Goal: Task Accomplishment & Management: Complete application form

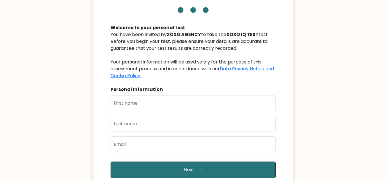
scroll to position [44, 0]
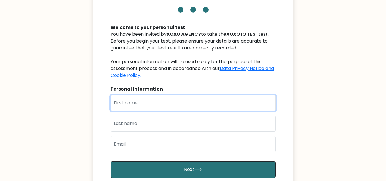
click at [138, 106] on input "text" at bounding box center [192, 103] width 165 height 16
type input "Ranfel Duke"
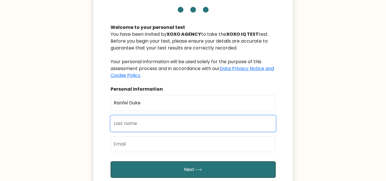
type input "[PERSON_NAME]"
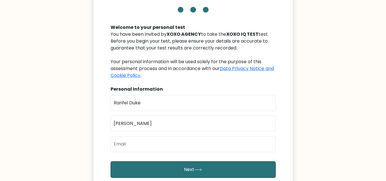
type input "ranfeldukeramirez2000@gmail.com"
click at [106, 115] on div "XOXO IQ TEST Welcome to your personal test You have been invited by XOXO AGENCY…" at bounding box center [193, 98] width 200 height 259
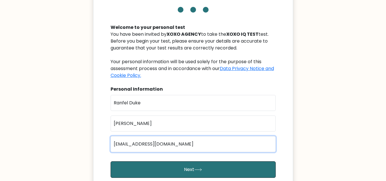
drag, startPoint x: 201, startPoint y: 148, endPoint x: 89, endPoint y: 143, distance: 112.3
click at [89, 143] on body "XOXO IQ TEST Welcome to your personal test You have been invited by XOXO AGENCY…" at bounding box center [193, 116] width 386 height 321
type input "ranfeldukeramirez2000@gmail.com"
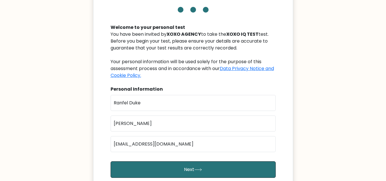
click at [96, 119] on div "XOXO IQ TEST Welcome to your personal test You have been invited by XOXO AGENCY…" at bounding box center [193, 98] width 200 height 259
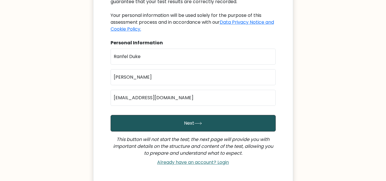
click at [172, 117] on button "Next" at bounding box center [192, 123] width 165 height 17
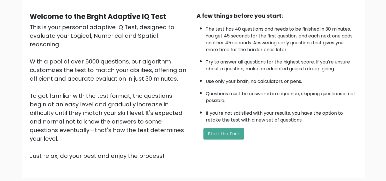
scroll to position [48, 0]
click at [228, 133] on button "Start the Test" at bounding box center [223, 133] width 41 height 11
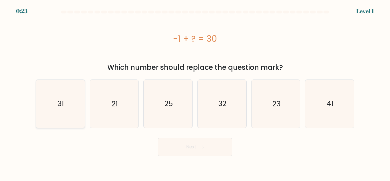
click at [57, 103] on icon "31" at bounding box center [61, 104] width 48 height 48
click at [195, 92] on input "a. 31" at bounding box center [195, 91] width 0 height 1
radio input "true"
click at [200, 147] on icon at bounding box center [200, 147] width 7 height 3
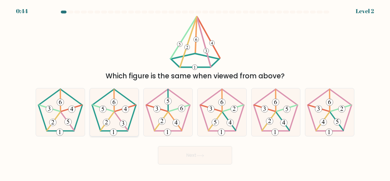
click at [118, 120] on icon at bounding box center [114, 112] width 48 height 48
click at [195, 92] on input "b." at bounding box center [195, 91] width 0 height 1
radio input "true"
click at [207, 157] on button "Next" at bounding box center [195, 155] width 74 height 18
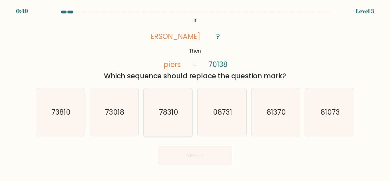
click at [152, 111] on icon "78310" at bounding box center [168, 112] width 48 height 48
click at [195, 92] on input "c. 78310" at bounding box center [195, 91] width 0 height 1
radio input "true"
click at [193, 151] on button "Next" at bounding box center [195, 155] width 74 height 18
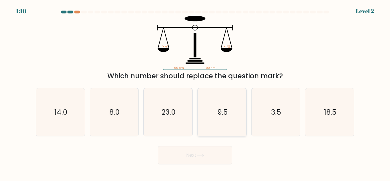
click at [225, 118] on icon "9.5" at bounding box center [222, 112] width 48 height 48
click at [195, 92] on input "d. 9.5" at bounding box center [195, 91] width 0 height 1
radio input "true"
click at [194, 159] on button "Next" at bounding box center [195, 155] width 74 height 18
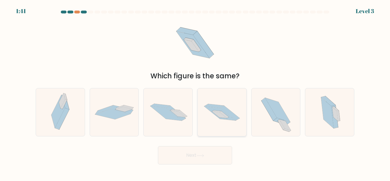
click at [232, 124] on icon at bounding box center [222, 112] width 49 height 32
click at [195, 92] on input "d." at bounding box center [195, 91] width 0 height 1
radio input "true"
click at [191, 153] on button "Next" at bounding box center [195, 155] width 74 height 18
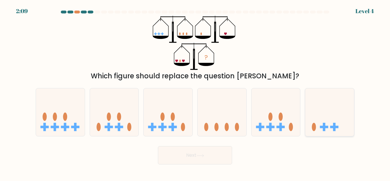
click at [327, 126] on rect at bounding box center [324, 127] width 8 height 3
click at [195, 92] on input "f." at bounding box center [195, 91] width 0 height 1
radio input "true"
click at [215, 152] on button "Next" at bounding box center [195, 155] width 74 height 18
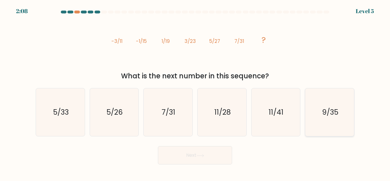
click at [339, 121] on icon "9/35" at bounding box center [330, 112] width 48 height 48
click at [195, 92] on input "f. 9/35" at bounding box center [195, 91] width 0 height 1
radio input "true"
click at [194, 154] on button "Next" at bounding box center [195, 155] width 74 height 18
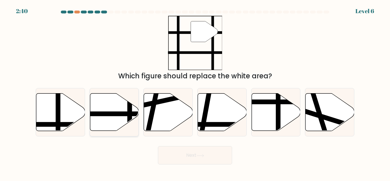
click at [107, 114] on line at bounding box center [98, 114] width 98 height 0
click at [195, 92] on input "b." at bounding box center [195, 91] width 0 height 1
radio input "true"
click at [201, 154] on icon at bounding box center [200, 155] width 8 height 3
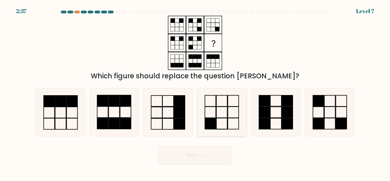
click at [223, 106] on rect at bounding box center [221, 100] width 11 height 11
click at [195, 92] on input "d." at bounding box center [195, 91] width 0 height 1
radio input "true"
click at [194, 150] on button "Next" at bounding box center [195, 155] width 74 height 18
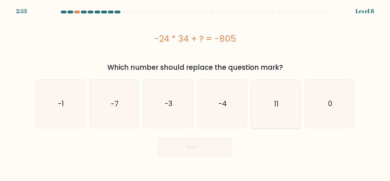
click at [281, 108] on icon "11" at bounding box center [276, 104] width 48 height 48
click at [195, 92] on input "e. 11" at bounding box center [195, 91] width 0 height 1
radio input "true"
click at [202, 144] on button "Next" at bounding box center [195, 147] width 74 height 18
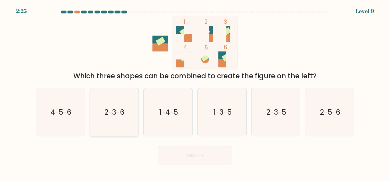
click at [122, 115] on text "2-3-6" at bounding box center [115, 112] width 20 height 10
click at [195, 92] on input "b. 2-3-6" at bounding box center [195, 91] width 0 height 1
radio input "true"
click at [214, 153] on button "Next" at bounding box center [195, 155] width 74 height 18
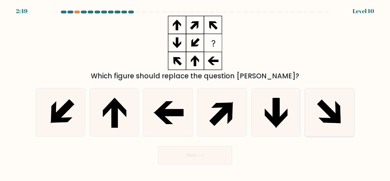
click at [325, 111] on icon at bounding box center [328, 111] width 23 height 23
click at [195, 92] on input "f." at bounding box center [195, 91] width 0 height 1
radio input "true"
click at [202, 157] on button "Next" at bounding box center [195, 155] width 74 height 18
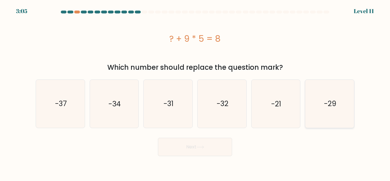
click at [336, 104] on text "-29" at bounding box center [330, 103] width 12 height 10
click at [195, 92] on input "f. -29" at bounding box center [195, 91] width 0 height 1
radio input "true"
click at [216, 142] on button "Next" at bounding box center [195, 147] width 74 height 18
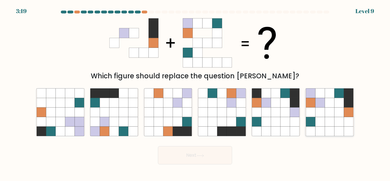
click at [337, 116] on icon at bounding box center [338, 111] width 9 height 9
click at [195, 92] on input "f." at bounding box center [195, 91] width 0 height 1
radio input "true"
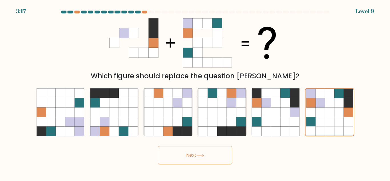
click at [184, 154] on button "Next" at bounding box center [195, 155] width 74 height 18
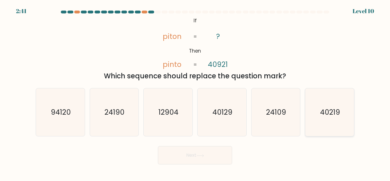
click at [338, 129] on icon "40219" at bounding box center [330, 112] width 48 height 48
click at [195, 92] on input "f. 40219" at bounding box center [195, 91] width 0 height 1
radio input "true"
click at [205, 157] on button "Next" at bounding box center [195, 155] width 74 height 18
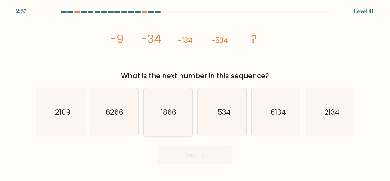
click at [177, 118] on icon "1866" at bounding box center [168, 112] width 48 height 48
click at [195, 92] on input "c. 1866" at bounding box center [195, 91] width 0 height 1
radio input "true"
click at [192, 157] on button "Next" at bounding box center [195, 155] width 74 height 18
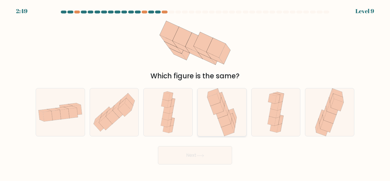
click at [233, 122] on icon at bounding box center [233, 126] width 4 height 14
click at [195, 92] on input "d." at bounding box center [195, 91] width 0 height 1
radio input "true"
click at [204, 157] on icon at bounding box center [200, 155] width 8 height 3
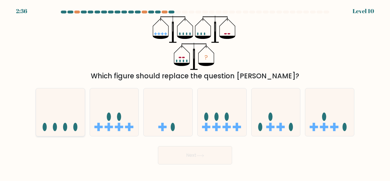
click at [55, 126] on ellipse at bounding box center [55, 127] width 4 height 8
click at [195, 92] on input "a." at bounding box center [195, 91] width 0 height 1
radio input "true"
click at [209, 159] on button "Next" at bounding box center [195, 155] width 74 height 18
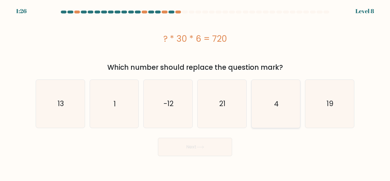
click at [268, 106] on icon "4" at bounding box center [276, 104] width 48 height 48
click at [195, 92] on input "e. 4" at bounding box center [195, 91] width 0 height 1
radio input "true"
click at [200, 154] on button "Next" at bounding box center [195, 147] width 74 height 18
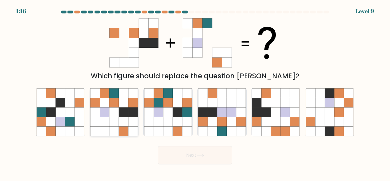
click at [121, 110] on icon at bounding box center [123, 111] width 9 height 9
click at [195, 92] on input "b." at bounding box center [195, 91] width 0 height 1
radio input "true"
click at [191, 154] on button "Next" at bounding box center [195, 155] width 74 height 18
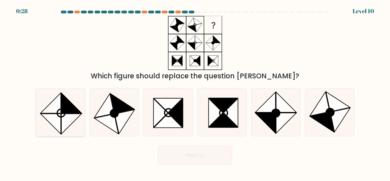
click at [72, 113] on icon at bounding box center [71, 103] width 20 height 20
click at [195, 92] on input "a." at bounding box center [195, 91] width 0 height 1
radio input "true"
click at [119, 121] on icon at bounding box center [125, 122] width 20 height 24
click at [195, 92] on input "b." at bounding box center [195, 91] width 0 height 1
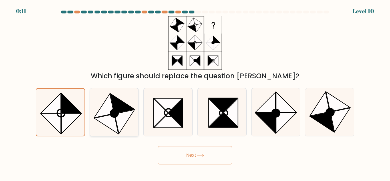
radio input "true"
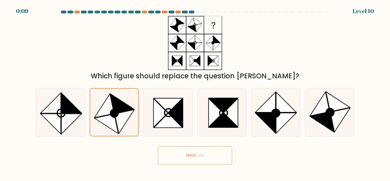
click at [204, 155] on icon at bounding box center [200, 155] width 8 height 3
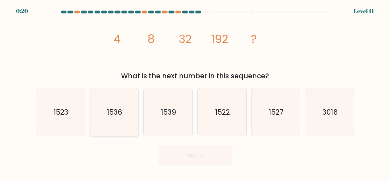
click at [131, 121] on icon "1536" at bounding box center [114, 112] width 48 height 48
click at [195, 92] on input "b. 1536" at bounding box center [195, 91] width 0 height 1
radio input "true"
click at [193, 154] on button "Next" at bounding box center [195, 155] width 74 height 18
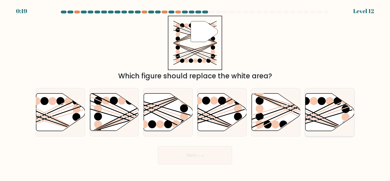
click at [326, 117] on line at bounding box center [313, 121] width 78 height 23
click at [195, 92] on input "f." at bounding box center [195, 91] width 0 height 1
radio input "true"
click at [206, 154] on button "Next" at bounding box center [195, 155] width 74 height 18
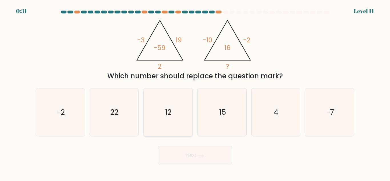
click at [163, 114] on icon "12" at bounding box center [168, 112] width 48 height 48
click at [195, 92] on input "c. 12" at bounding box center [195, 91] width 0 height 1
radio input "true"
click at [200, 154] on icon at bounding box center [200, 155] width 8 height 3
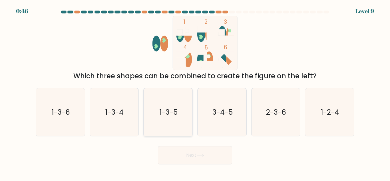
click at [173, 119] on icon "1-3-5" at bounding box center [168, 112] width 48 height 48
click at [195, 92] on input "c. 1-3-5" at bounding box center [195, 91] width 0 height 1
radio input "true"
click at [195, 147] on button "Next" at bounding box center [195, 155] width 74 height 18
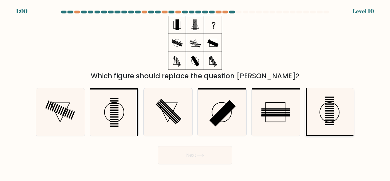
click at [339, 117] on icon at bounding box center [330, 112] width 48 height 48
click at [195, 92] on input "f." at bounding box center [195, 91] width 0 height 1
radio input "true"
click at [206, 153] on button "Next" at bounding box center [195, 155] width 74 height 18
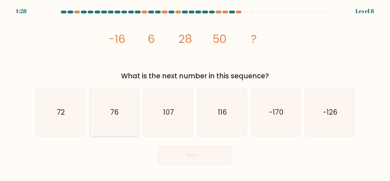
click at [122, 106] on icon "76" at bounding box center [114, 112] width 48 height 48
click at [195, 92] on input "b. 76" at bounding box center [195, 91] width 0 height 1
radio input "true"
click at [192, 150] on button "Next" at bounding box center [195, 155] width 74 height 18
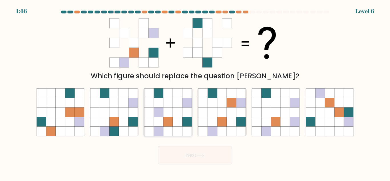
click at [183, 109] on icon at bounding box center [186, 111] width 9 height 9
click at [195, 92] on input "c." at bounding box center [195, 91] width 0 height 1
radio input "true"
click at [201, 159] on button "Next" at bounding box center [195, 155] width 74 height 18
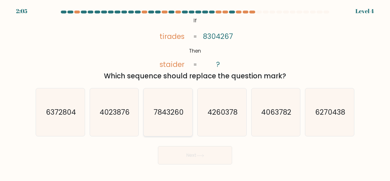
click at [172, 121] on icon "7843260" at bounding box center [168, 112] width 48 height 48
click at [195, 92] on input "c. 7843260" at bounding box center [195, 91] width 0 height 1
radio input "true"
click at [201, 156] on icon at bounding box center [200, 155] width 8 height 3
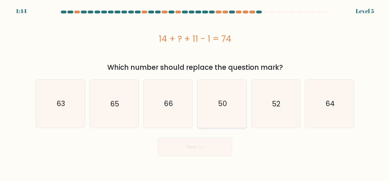
click at [218, 114] on icon "50" at bounding box center [222, 104] width 48 height 48
click at [195, 92] on input "d. 50" at bounding box center [195, 91] width 0 height 1
radio input "true"
click at [205, 142] on button "Next" at bounding box center [195, 147] width 74 height 18
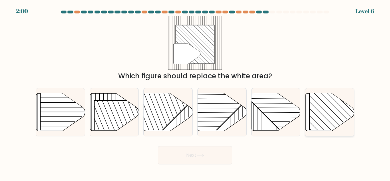
click at [333, 103] on rect at bounding box center [344, 95] width 70 height 70
click at [195, 92] on input "f." at bounding box center [195, 91] width 0 height 1
radio input "true"
click at [200, 159] on button "Next" at bounding box center [195, 155] width 74 height 18
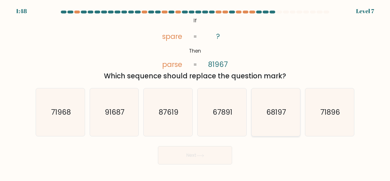
click at [277, 116] on text "68197" at bounding box center [276, 112] width 20 height 10
click at [195, 92] on input "e. 68197" at bounding box center [195, 91] width 0 height 1
radio input "true"
click at [224, 146] on button "Next" at bounding box center [195, 155] width 74 height 18
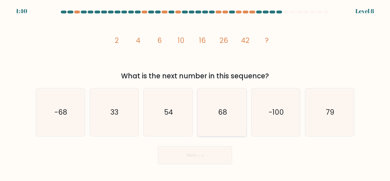
click at [227, 106] on icon "68" at bounding box center [222, 112] width 48 height 48
click at [195, 92] on input "d. 68" at bounding box center [195, 91] width 0 height 1
radio input "true"
click at [192, 158] on button "Next" at bounding box center [195, 155] width 74 height 18
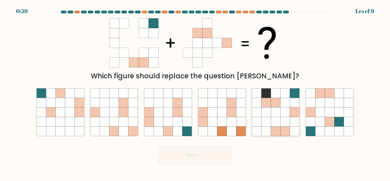
click at [275, 125] on icon at bounding box center [275, 121] width 9 height 9
click at [195, 92] on input "e." at bounding box center [195, 91] width 0 height 1
radio input "true"
click at [195, 156] on button "Next" at bounding box center [195, 155] width 74 height 18
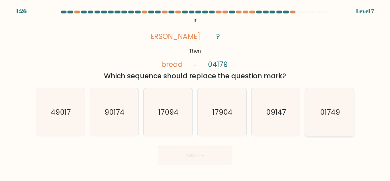
click at [322, 115] on text "01749" at bounding box center [330, 112] width 20 height 10
click at [195, 92] on input "f. 01749" at bounding box center [195, 91] width 0 height 1
radio input "true"
click at [220, 162] on button "Next" at bounding box center [195, 155] width 74 height 18
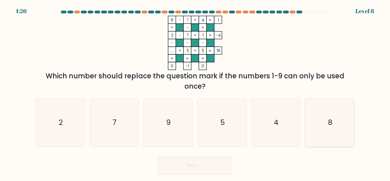
click at [334, 124] on icon "8" at bounding box center [330, 122] width 48 height 48
click at [195, 92] on input "f. 8" at bounding box center [195, 91] width 0 height 1
radio input "true"
click at [199, 163] on button "Next" at bounding box center [195, 165] width 74 height 18
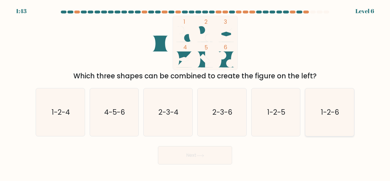
click at [334, 104] on icon "1-2-6" at bounding box center [330, 112] width 48 height 48
click at [195, 92] on input "f. 1-2-6" at bounding box center [195, 91] width 0 height 1
radio input "true"
click at [198, 161] on button "Next" at bounding box center [195, 155] width 74 height 18
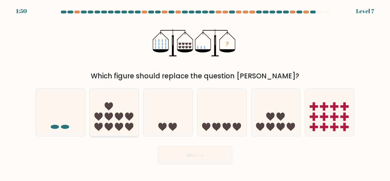
click at [114, 106] on icon at bounding box center [114, 112] width 49 height 40
click at [195, 92] on input "b." at bounding box center [195, 91] width 0 height 1
radio input "true"
click at [179, 151] on button "Next" at bounding box center [195, 155] width 74 height 18
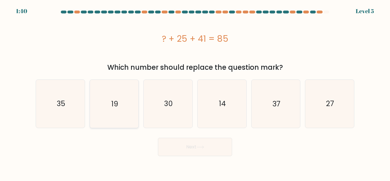
click at [127, 104] on icon "19" at bounding box center [114, 104] width 48 height 48
click at [195, 92] on input "b. 19" at bounding box center [195, 91] width 0 height 1
radio input "true"
click at [191, 143] on button "Next" at bounding box center [195, 147] width 74 height 18
click at [209, 148] on button "Next" at bounding box center [195, 147] width 74 height 18
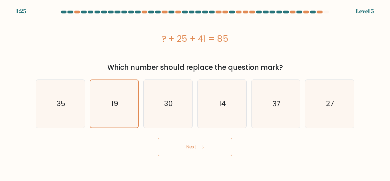
click at [201, 145] on button "Next" at bounding box center [195, 147] width 74 height 18
click at [178, 116] on icon "30" at bounding box center [168, 104] width 48 height 48
click at [195, 92] on input "c. 30" at bounding box center [195, 91] width 0 height 1
radio input "true"
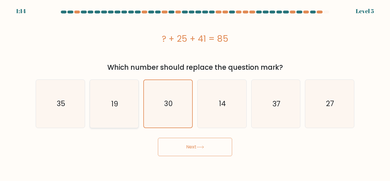
click at [120, 100] on icon "19" at bounding box center [114, 104] width 48 height 48
click at [195, 92] on input "b. 19" at bounding box center [195, 91] width 0 height 1
radio input "true"
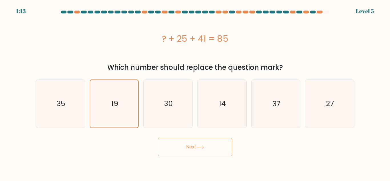
click at [195, 149] on button "Next" at bounding box center [195, 147] width 74 height 18
click at [179, 110] on icon "30" at bounding box center [168, 104] width 48 height 48
click at [195, 92] on input "c. 30" at bounding box center [195, 91] width 0 height 1
radio input "true"
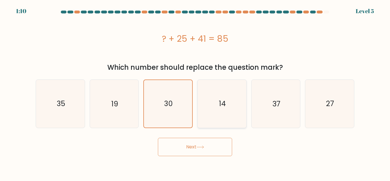
click at [221, 104] on text "14" at bounding box center [222, 103] width 7 height 10
click at [195, 92] on input "d. 14" at bounding box center [195, 91] width 0 height 1
radio input "true"
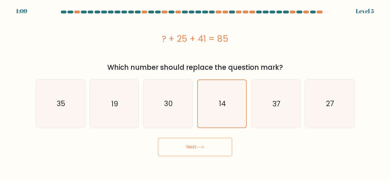
click at [193, 148] on button "Next" at bounding box center [195, 147] width 74 height 18
click at [74, 103] on icon "35" at bounding box center [61, 104] width 48 height 48
click at [195, 92] on input "a. 35" at bounding box center [195, 91] width 0 height 1
radio input "true"
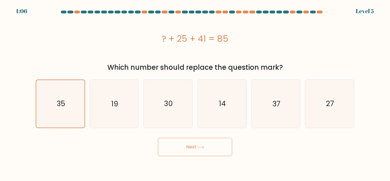
click at [191, 147] on button "Next" at bounding box center [195, 147] width 74 height 18
click at [178, 115] on icon "30" at bounding box center [168, 104] width 48 height 48
click at [195, 92] on input "c. 30" at bounding box center [195, 91] width 0 height 1
radio input "true"
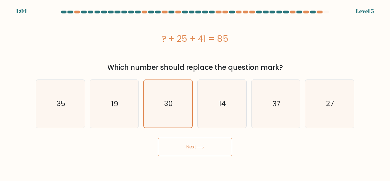
click at [197, 144] on button "Next" at bounding box center [195, 147] width 74 height 18
click at [276, 104] on text "37" at bounding box center [276, 103] width 8 height 10
click at [195, 92] on input "e. 37" at bounding box center [195, 91] width 0 height 1
radio input "true"
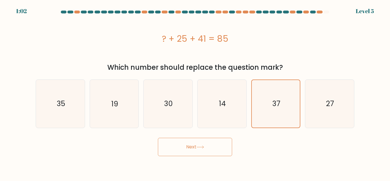
click at [200, 146] on icon at bounding box center [200, 146] width 8 height 3
click at [321, 114] on icon "27" at bounding box center [330, 104] width 48 height 48
click at [195, 92] on input "f. 27" at bounding box center [195, 91] width 0 height 1
radio input "true"
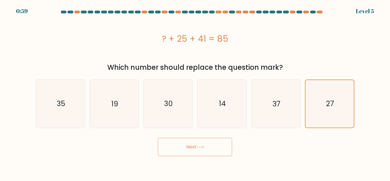
click at [207, 149] on button "Next" at bounding box center [195, 147] width 74 height 18
click at [120, 95] on icon "19" at bounding box center [114, 104] width 48 height 48
click at [195, 92] on input "b. 19" at bounding box center [195, 91] width 0 height 1
radio input "true"
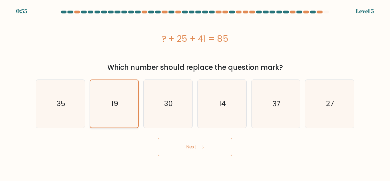
click at [120, 95] on icon "19" at bounding box center [114, 103] width 47 height 47
click at [195, 92] on input "b. 19" at bounding box center [195, 91] width 0 height 1
click at [120, 95] on icon "19" at bounding box center [114, 103] width 47 height 47
click at [195, 92] on input "b. 19" at bounding box center [195, 91] width 0 height 1
click at [185, 146] on button "Next" at bounding box center [195, 147] width 74 height 18
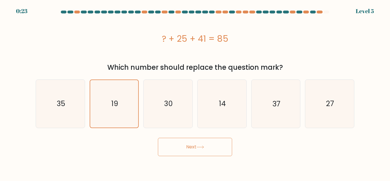
click at [185, 146] on button "Next" at bounding box center [195, 147] width 74 height 18
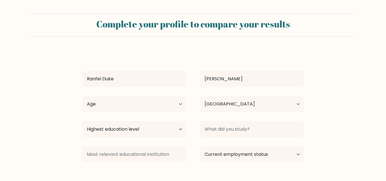
select select "PH"
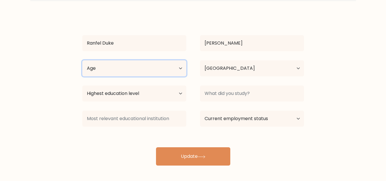
click at [176, 69] on select "Age Under 18 years old 18-24 years old 25-34 years old 35-44 years old 45-54 ye…" at bounding box center [134, 68] width 104 height 16
select select "25_34"
click at [82, 60] on select "Age Under 18 years old 18-24 years old 25-34 years old 35-44 years old 45-54 ye…" at bounding box center [134, 68] width 104 height 16
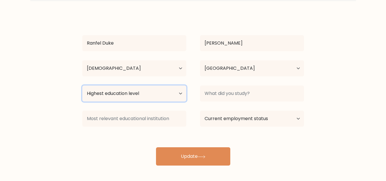
click at [159, 94] on select "Highest education level No schooling Primary Lower Secondary Upper Secondary Oc…" at bounding box center [134, 93] width 104 height 16
select select "bachelors_degree"
click at [82, 85] on select "Highest education level No schooling Primary Lower Secondary Upper Secondary Oc…" at bounding box center [134, 93] width 104 height 16
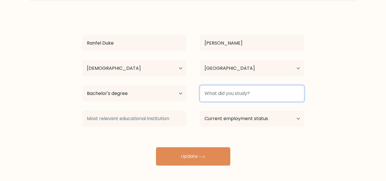
click at [275, 92] on input at bounding box center [252, 93] width 104 height 16
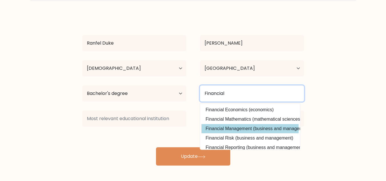
type input "Financial"
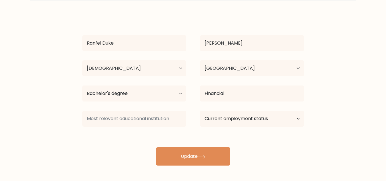
click at [242, 131] on div "Ranfel Duke Ramirez Age Under 18 years old 18-24 years old 25-34 years old 35-4…" at bounding box center [193, 90] width 228 height 151
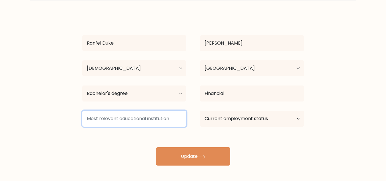
click at [168, 118] on input at bounding box center [134, 118] width 104 height 16
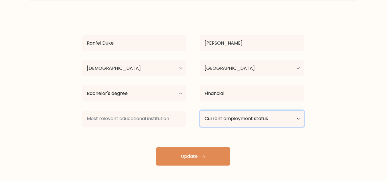
click at [282, 120] on select "Current employment status Employed Student Retired Other / prefer not to answer" at bounding box center [252, 118] width 104 height 16
select select "student"
click at [200, 110] on select "Current employment status Employed Student Retired Other / prefer not to answer" at bounding box center [252, 118] width 104 height 16
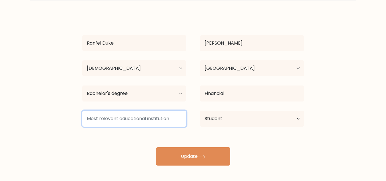
click at [155, 118] on input at bounding box center [134, 118] width 104 height 16
click at [131, 120] on input at bounding box center [134, 118] width 104 height 16
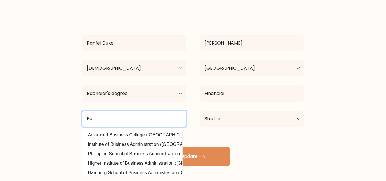
type input "B"
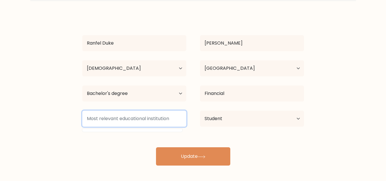
type input "M"
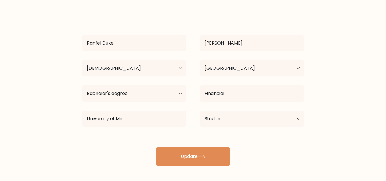
click at [133, 143] on div "Ranfel Duke Ramirez Age Under 18 years old 18-24 years old 25-34 years old 35-4…" at bounding box center [193, 90] width 228 height 151
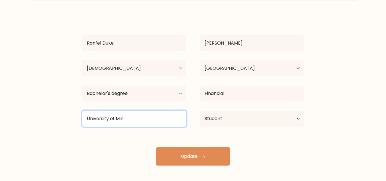
click at [130, 116] on input "University of Min" at bounding box center [134, 118] width 104 height 16
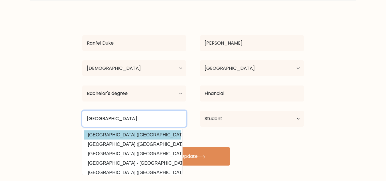
type input "University of Mindanao"
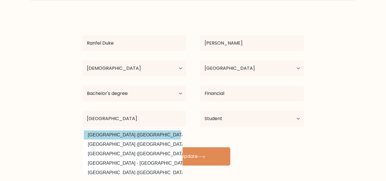
click at [105, 135] on div "Ranfel Duke Ramirez Age Under 18 years old 18-24 years old 25-34 years old 35-4…" at bounding box center [193, 90] width 228 height 151
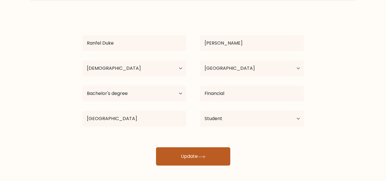
click at [190, 158] on button "Update" at bounding box center [193, 156] width 74 height 18
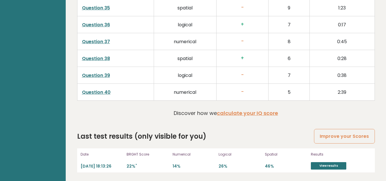
scroll to position [1471, 0]
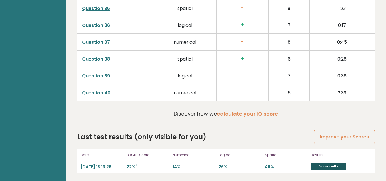
click at [328, 168] on link "View results" at bounding box center [328, 165] width 35 height 7
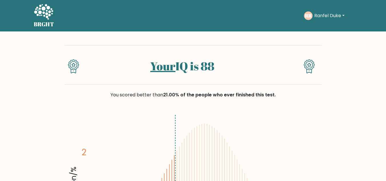
drag, startPoint x: 204, startPoint y: 64, endPoint x: 215, endPoint y: 62, distance: 11.6
click at [215, 62] on h1 "Your IQ is 88" at bounding box center [182, 66] width 186 height 14
